Goal: Task Accomplishment & Management: Complete application form

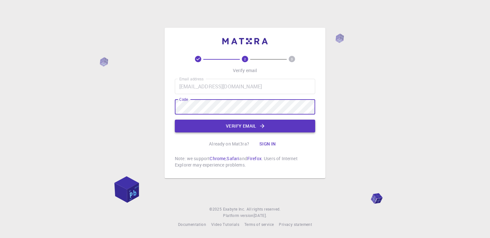
click at [242, 129] on button "Verify email" at bounding box center [245, 126] width 140 height 13
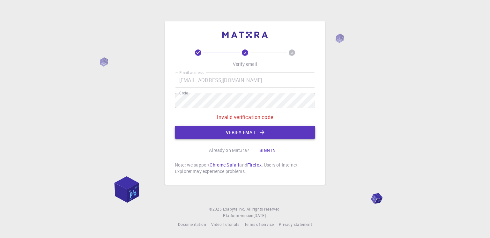
click at [237, 133] on button "Verify email" at bounding box center [245, 132] width 140 height 13
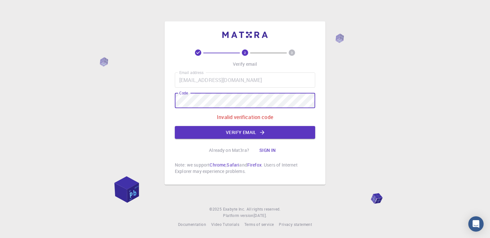
click at [123, 104] on div "2 3 Verify email Email address [EMAIL_ADDRESS][DOMAIN_NAME] Email address Code …" at bounding box center [245, 119] width 490 height 238
click at [216, 132] on button "Verify email" at bounding box center [245, 132] width 140 height 13
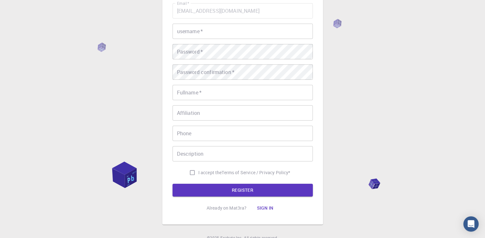
scroll to position [64, 0]
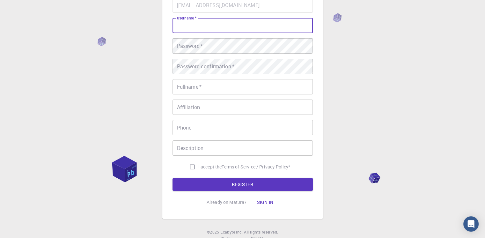
click at [244, 28] on input "username   *" at bounding box center [242, 25] width 140 height 15
type input "vasudev_s_acharya"
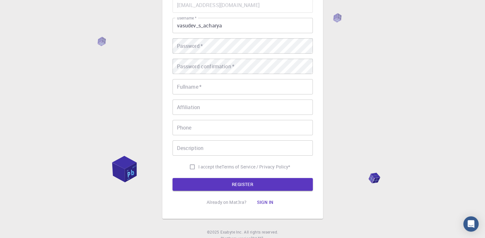
click at [222, 38] on div "Email   * [EMAIL_ADDRESS][DOMAIN_NAME] Email   * username   * vasudev_s_acharya…" at bounding box center [242, 84] width 140 height 175
click at [235, 57] on div "Email   * [EMAIL_ADDRESS][DOMAIN_NAME] Email   * username   * vasudev_s_acharya…" at bounding box center [242, 84] width 140 height 175
click at [231, 54] on div at bounding box center [231, 54] width 0 height 0
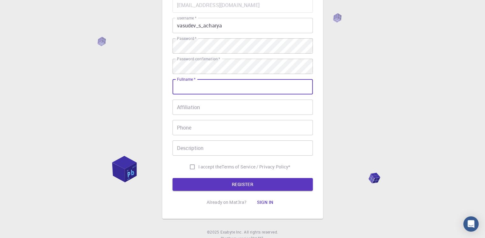
click at [200, 88] on input "Fullname   *" at bounding box center [242, 86] width 140 height 15
type input "[PERSON_NAME]"
click at [213, 127] on input "Phone" at bounding box center [242, 127] width 140 height 15
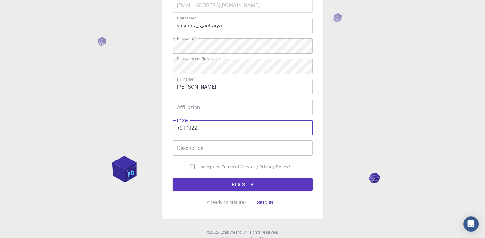
click at [264, 131] on input "+917022" at bounding box center [242, 127] width 140 height 15
type input "[PHONE_NUMBER]"
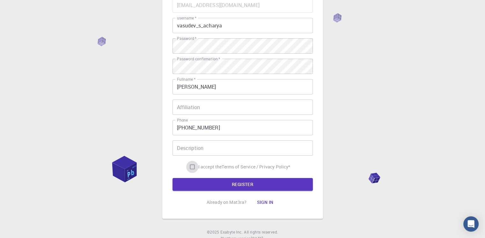
click at [195, 170] on input "I accept the Terms of Service / Privacy Policy *" at bounding box center [192, 167] width 12 height 12
checkbox input "true"
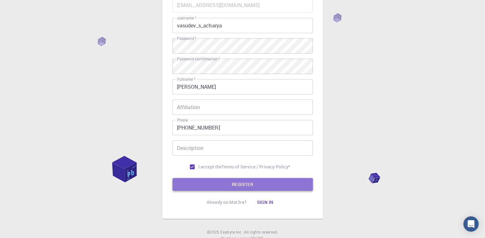
click at [205, 186] on button "REGISTER" at bounding box center [242, 184] width 140 height 13
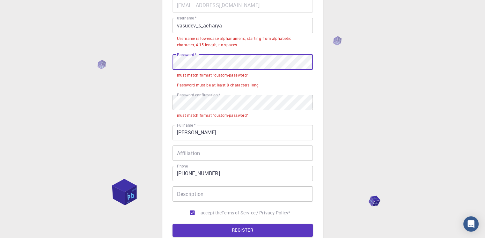
click at [136, 63] on div "3 Provide additional info Email   * [EMAIL_ADDRESS][DOMAIN_NAME] Email   * user…" at bounding box center [242, 121] width 485 height 370
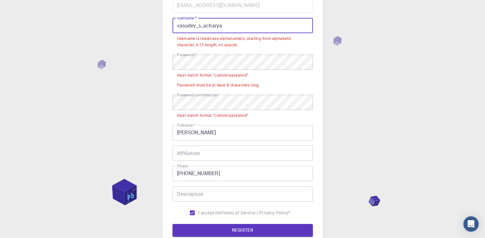
drag, startPoint x: 226, startPoint y: 24, endPoint x: 195, endPoint y: 26, distance: 30.7
click at [195, 26] on input "vasudev_s_acharya" at bounding box center [242, 25] width 140 height 15
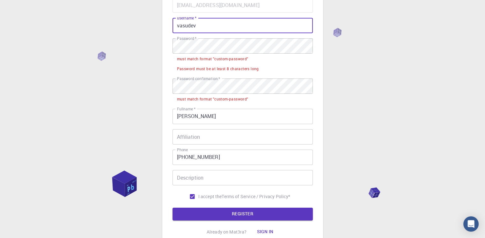
type input "vasudev"
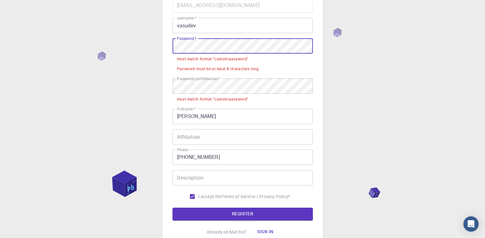
click at [112, 46] on div "3 Provide additional info Email   * [EMAIL_ADDRESS][DOMAIN_NAME] Email   * user…" at bounding box center [242, 113] width 485 height 354
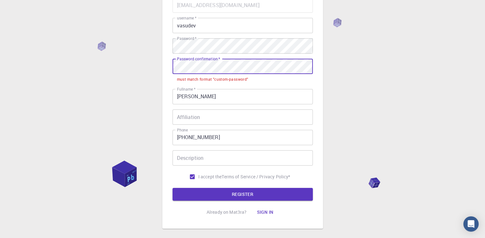
click at [94, 67] on div "3 Provide additional info Email   * [EMAIL_ADDRESS][DOMAIN_NAME] Email   * user…" at bounding box center [242, 103] width 485 height 334
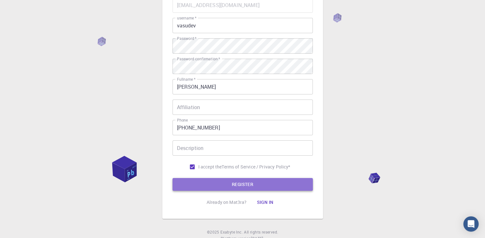
click at [220, 181] on button "REGISTER" at bounding box center [242, 184] width 140 height 13
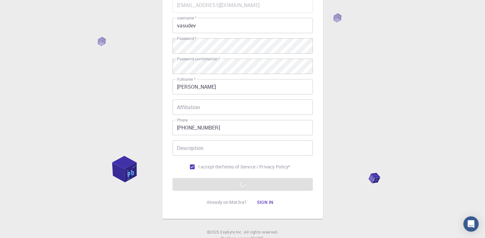
click at [261, 184] on form "Email   * [EMAIL_ADDRESS][DOMAIN_NAME] Email   * username   * vasudev username …" at bounding box center [242, 93] width 140 height 193
click at [249, 158] on div "Email   * [EMAIL_ADDRESS][DOMAIN_NAME] Email   * username   * vasudev username …" at bounding box center [242, 84] width 140 height 175
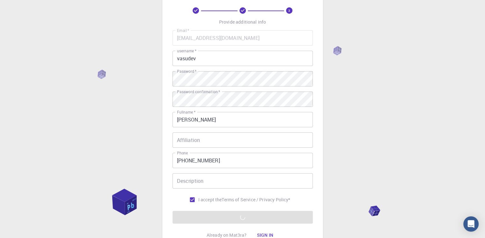
scroll to position [32, 0]
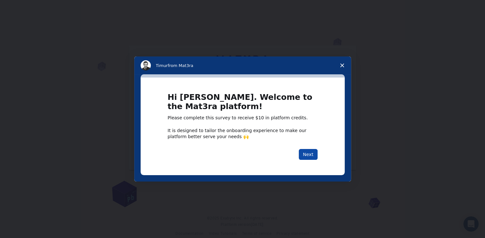
click at [315, 150] on button "Next" at bounding box center [308, 154] width 19 height 11
click at [313, 154] on button "Next" at bounding box center [308, 154] width 19 height 11
click at [310, 158] on button "Next" at bounding box center [308, 154] width 19 height 11
click at [339, 65] on span "Close survey" at bounding box center [342, 65] width 18 height 18
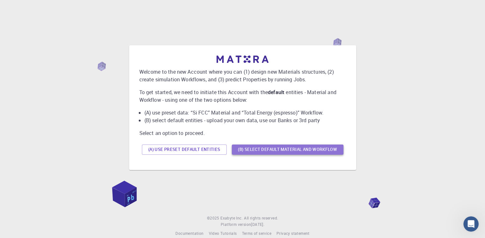
click at [271, 153] on button "(B) Select default material and workflow" at bounding box center [288, 149] width 112 height 10
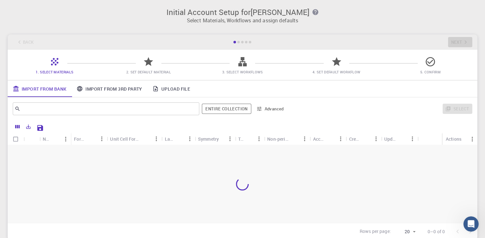
click at [161, 94] on link "Upload File" at bounding box center [171, 88] width 48 height 17
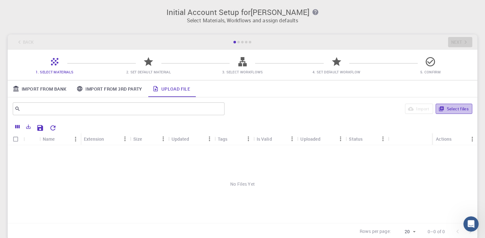
click at [457, 108] on button "Select files" at bounding box center [453, 109] width 37 height 10
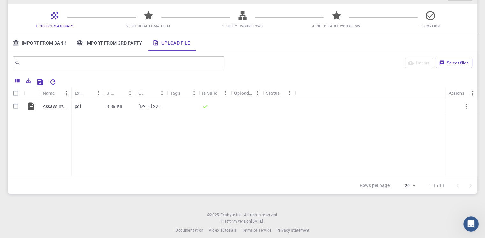
scroll to position [51, 0]
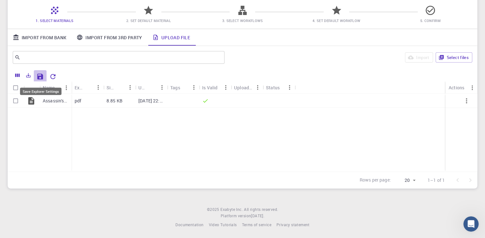
click at [42, 77] on icon "Save Explorer Settings" at bounding box center [40, 77] width 6 height 6
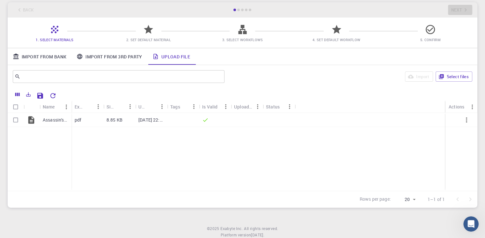
scroll to position [0, 0]
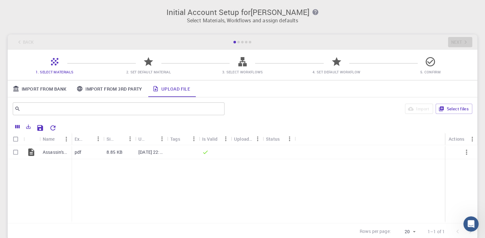
click at [455, 45] on div "Back Next" at bounding box center [243, 41] width 470 height 15
click at [15, 143] on input "Select all rows" at bounding box center [16, 139] width 12 height 12
checkbox input "true"
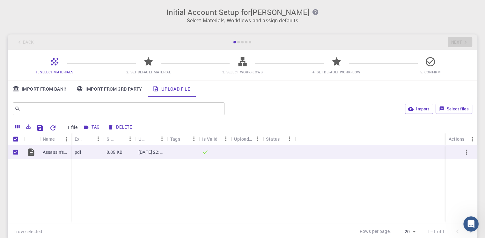
click at [143, 77] on div "1. Select Materials 2. Set Default Material 3. Select Workflows 4. Set Default …" at bounding box center [243, 65] width 470 height 30
click at [150, 62] on icon at bounding box center [148, 61] width 9 height 9
click at [26, 128] on icon "Export" at bounding box center [28, 127] width 4 height 4
click at [19, 127] on icon "Columns" at bounding box center [17, 127] width 4 height 4
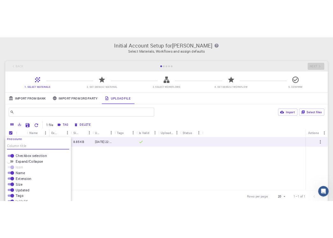
scroll to position [47, 0]
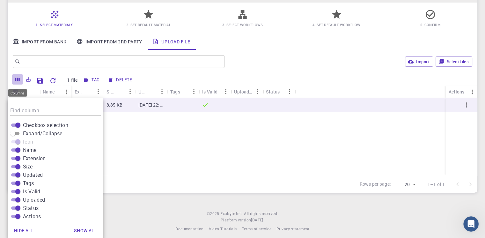
click at [16, 83] on button "Columns" at bounding box center [17, 79] width 11 height 10
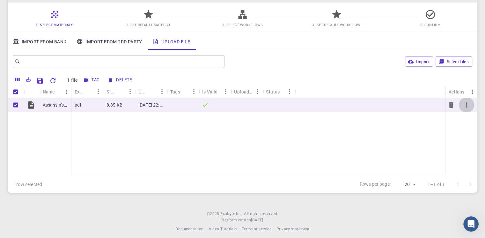
click at [467, 101] on icon "button" at bounding box center [467, 105] width 8 height 8
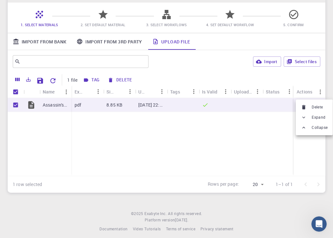
click at [106, 18] on div at bounding box center [166, 119] width 333 height 238
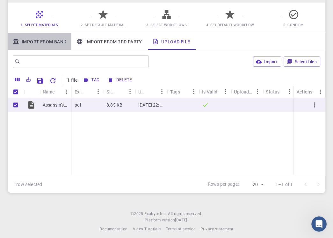
click at [40, 43] on link "Import From Bank" at bounding box center [40, 41] width 64 height 17
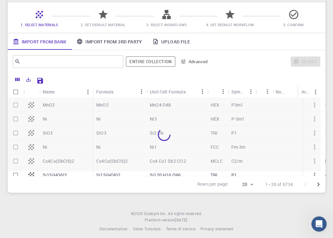
click at [100, 40] on link "Import From 3rd Party" at bounding box center [109, 41] width 76 height 17
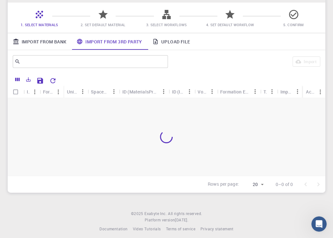
click at [156, 41] on icon at bounding box center [155, 41] width 6 height 6
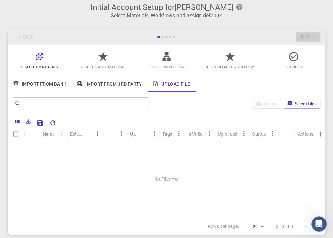
scroll to position [0, 0]
